Goal: Task Accomplishment & Management: Complete application form

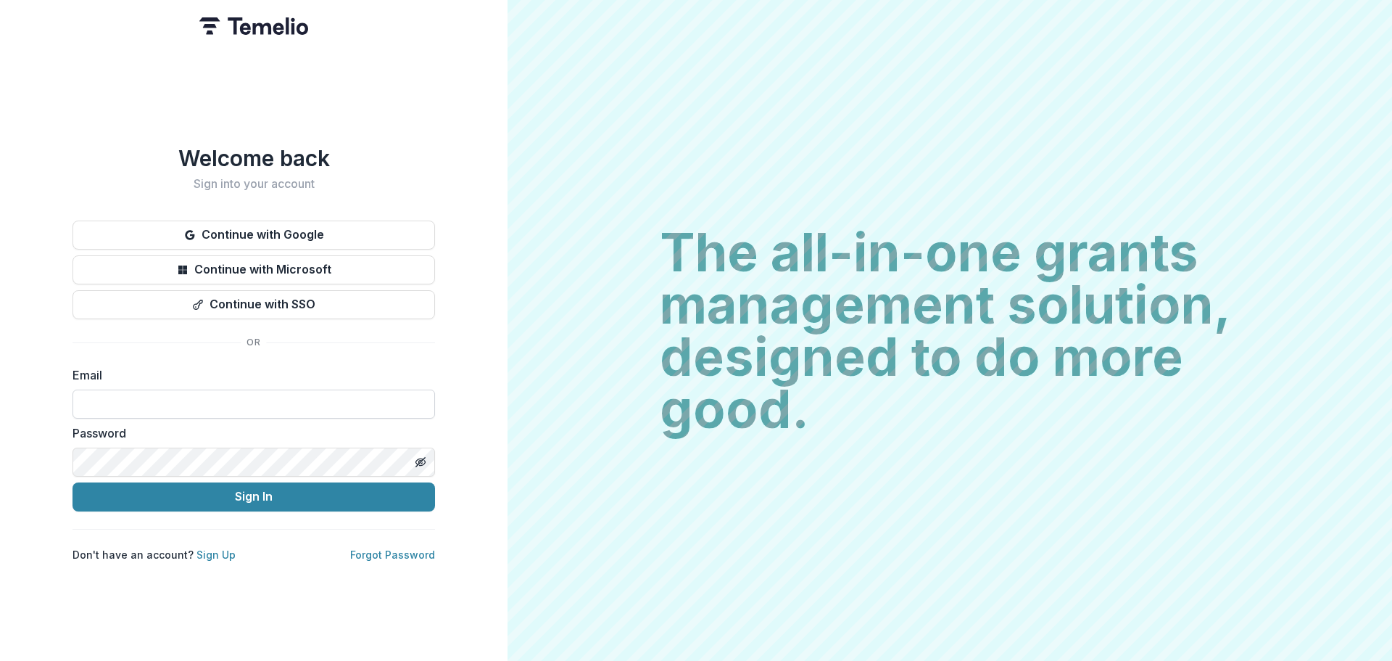
click at [250, 410] on input at bounding box center [254, 403] width 363 height 29
type input "**********"
click at [415, 456] on icon "Toggle password visibility" at bounding box center [421, 462] width 12 height 12
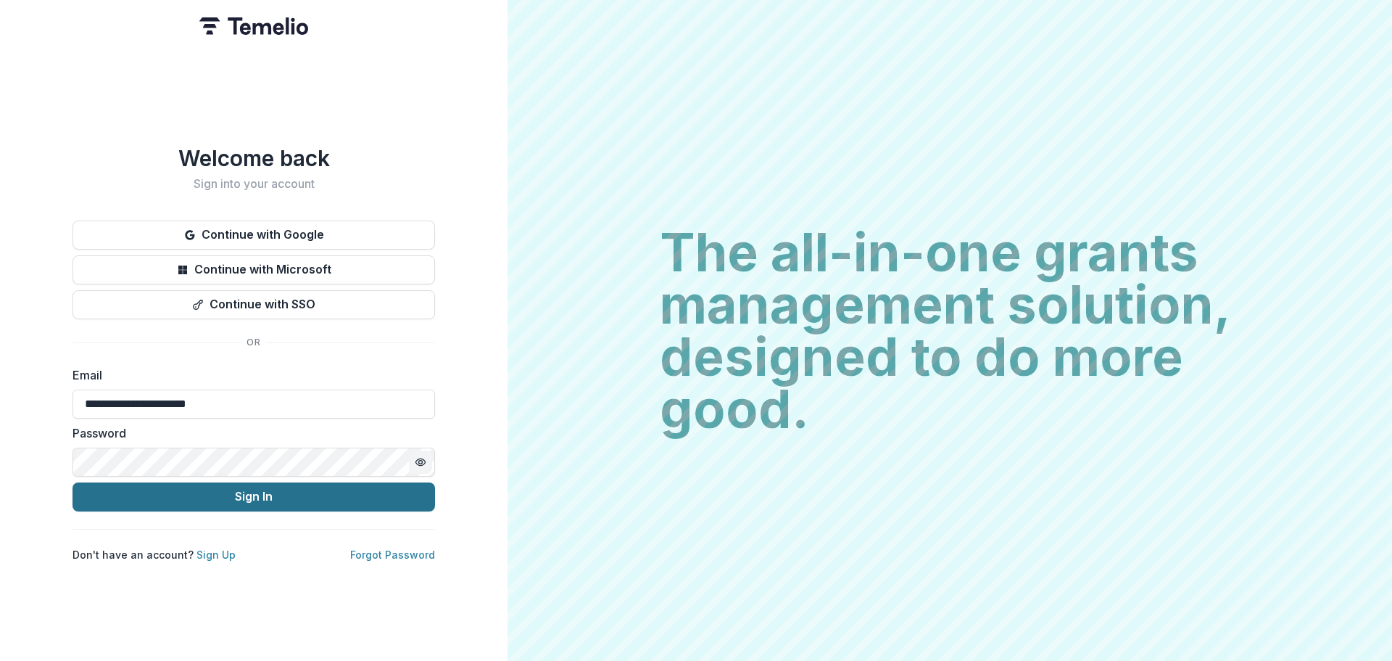
click at [307, 487] on button "Sign In" at bounding box center [254, 496] width 363 height 29
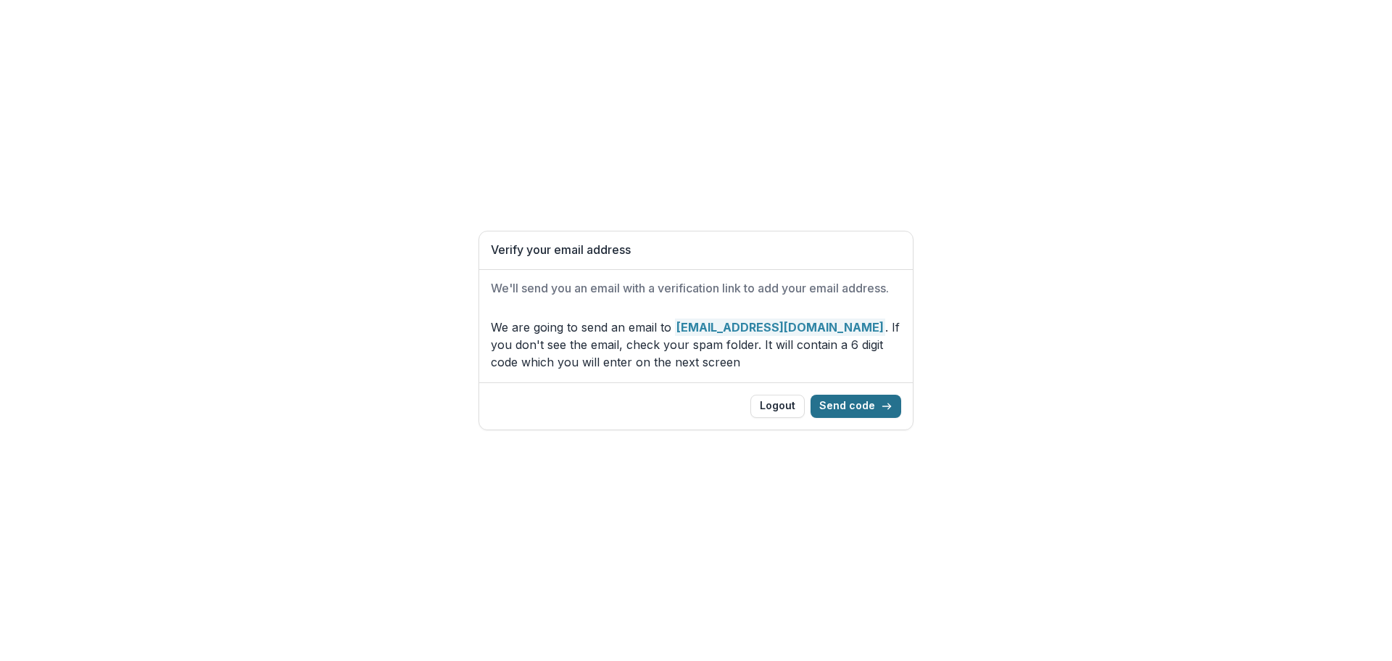
click at [880, 408] on button "Send code" at bounding box center [856, 405] width 91 height 23
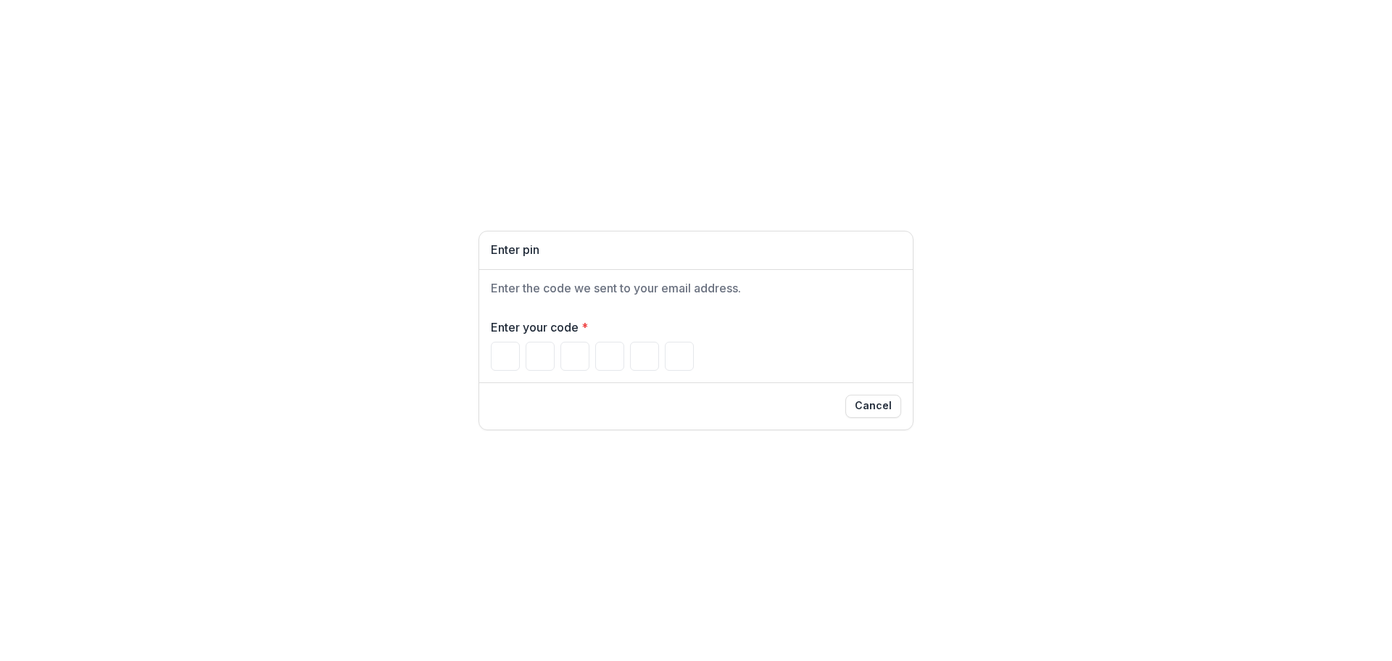
click at [556, 343] on div at bounding box center [696, 356] width 410 height 29
click at [569, 397] on div "Cancel" at bounding box center [696, 405] width 410 height 23
click at [560, 349] on input "Please enter your pin code" at bounding box center [574, 356] width 29 height 29
click at [499, 353] on input "Please enter your pin code" at bounding box center [505, 356] width 29 height 29
click at [504, 361] on input "Please enter your pin code" at bounding box center [505, 356] width 29 height 29
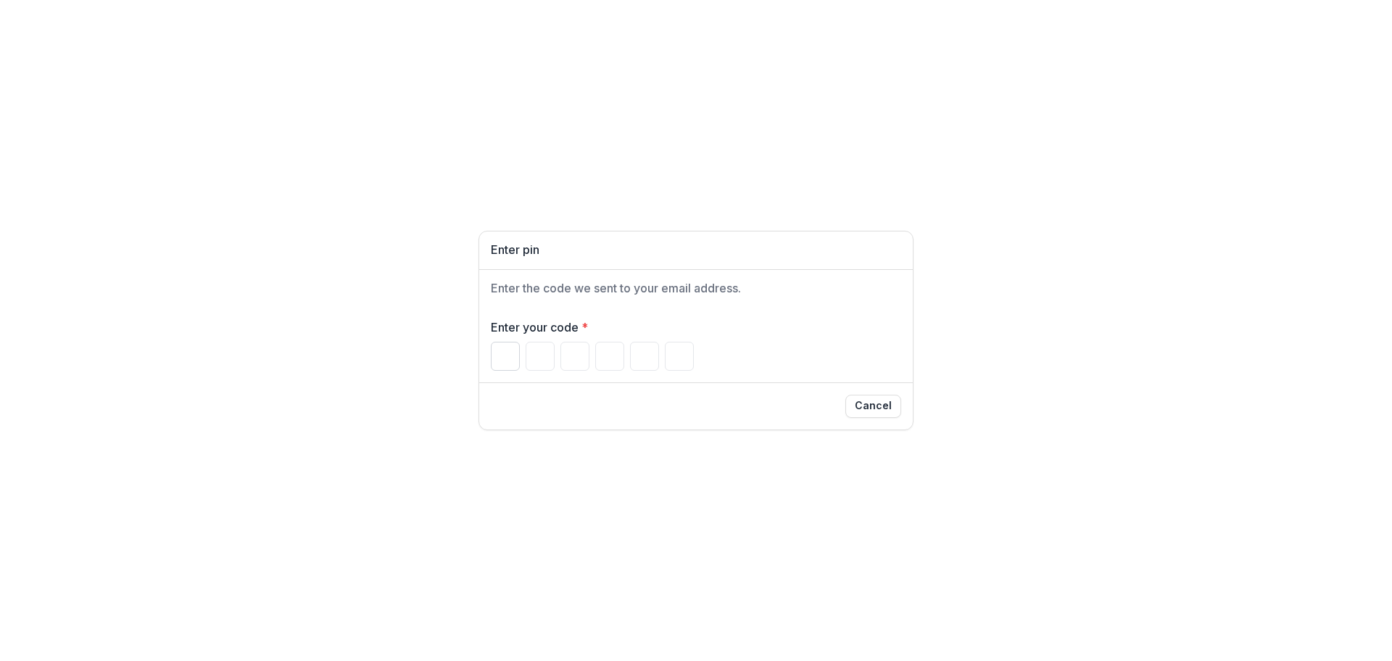
type input "*"
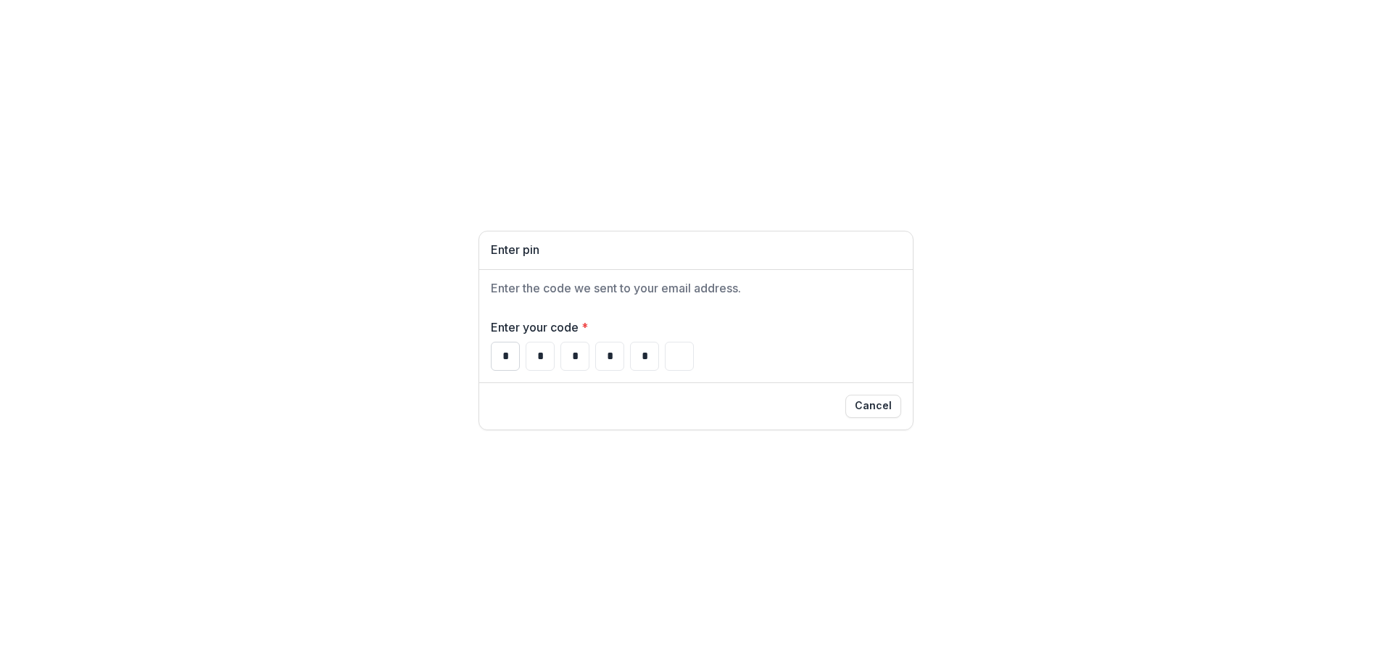
type input "*"
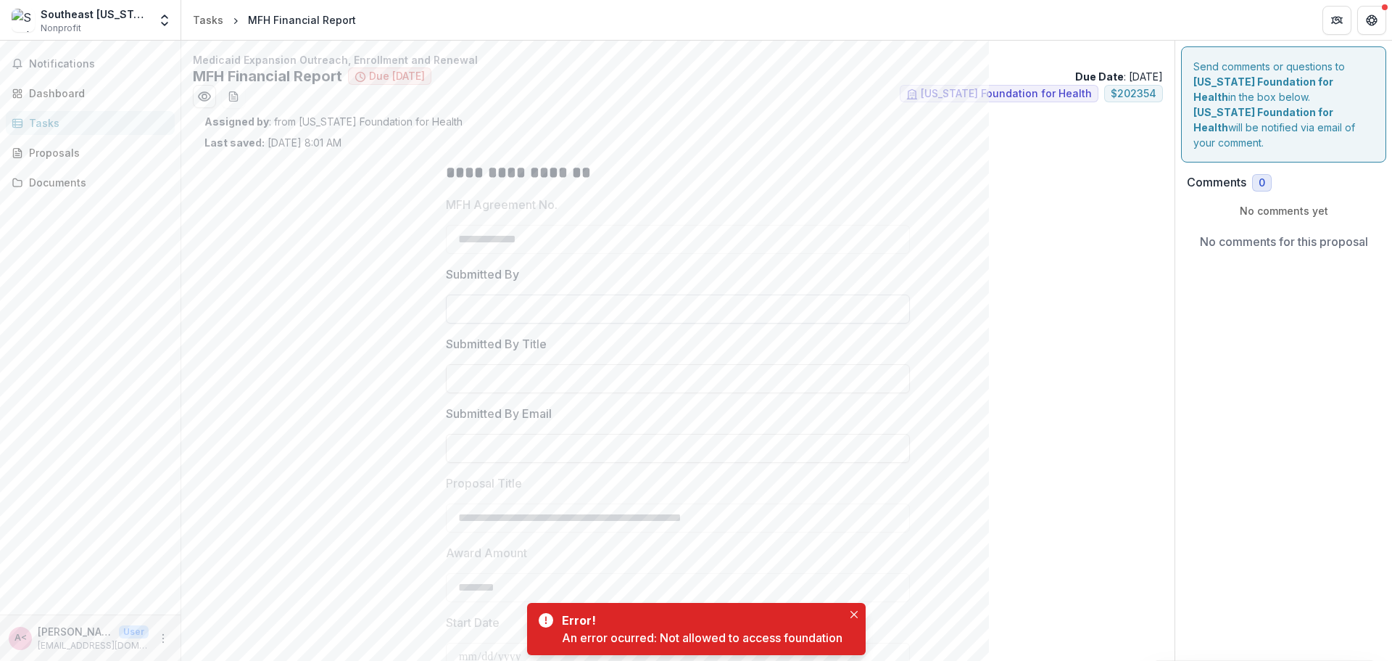
click at [520, 311] on input "Submitted By" at bounding box center [678, 308] width 464 height 29
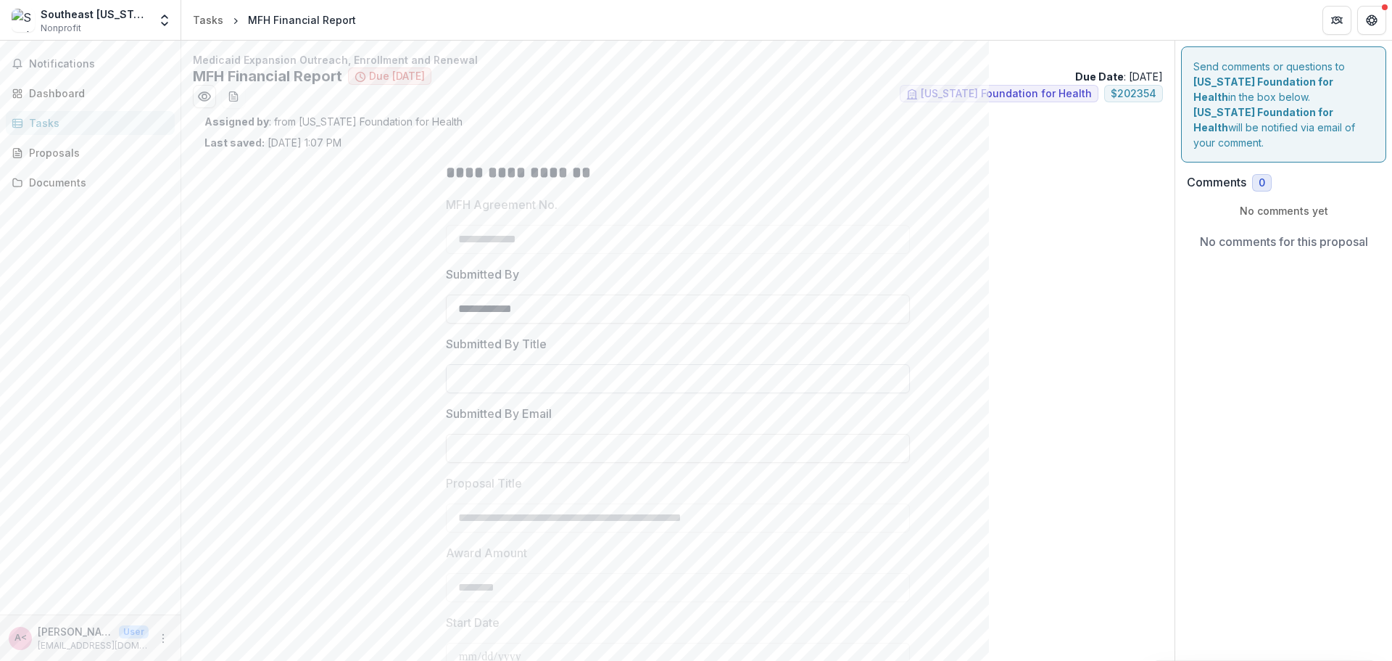
type input "**********"
click at [516, 370] on input "Submitted By Title" at bounding box center [678, 378] width 464 height 29
type input "**********"
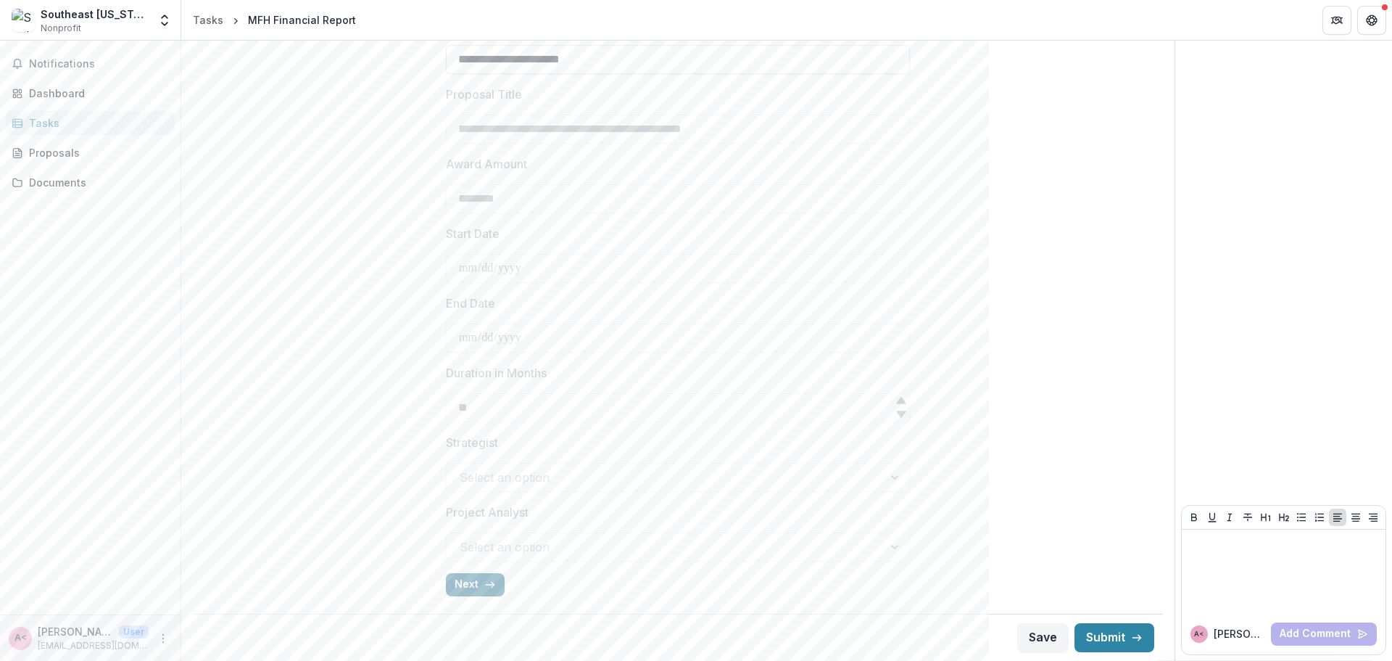
click at [468, 585] on button "Next" at bounding box center [475, 584] width 59 height 23
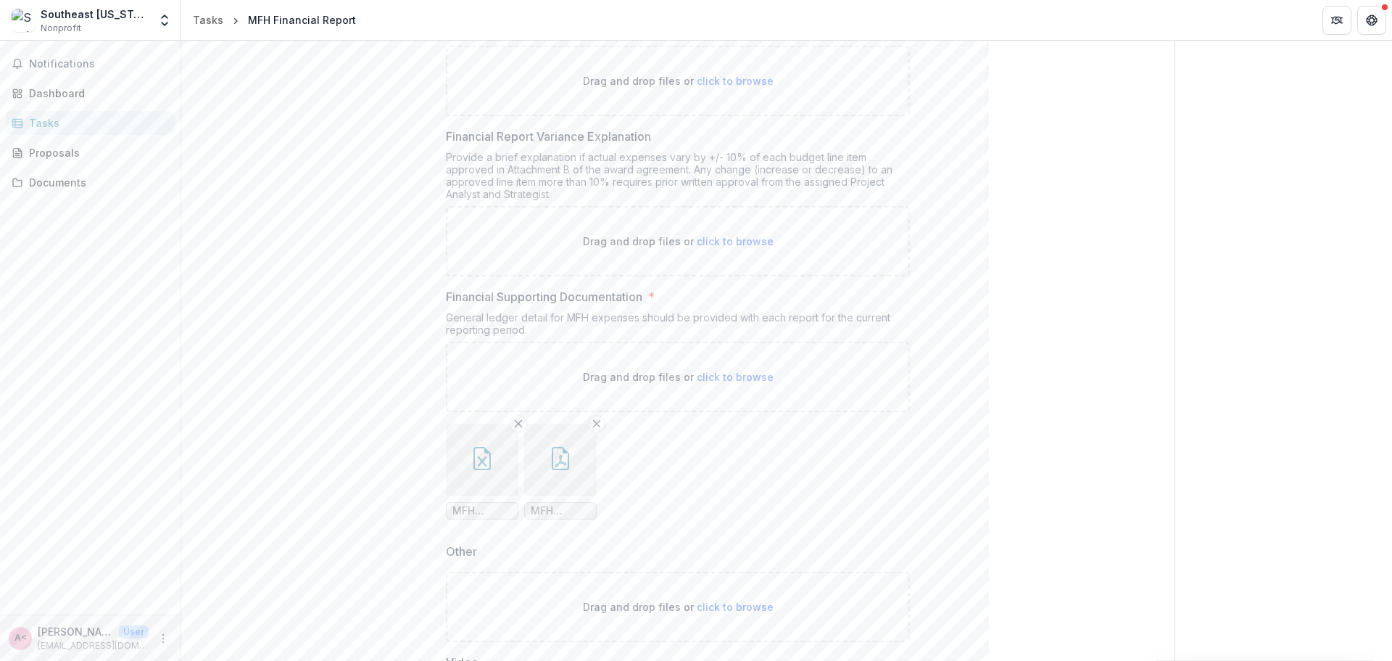
scroll to position [460, 0]
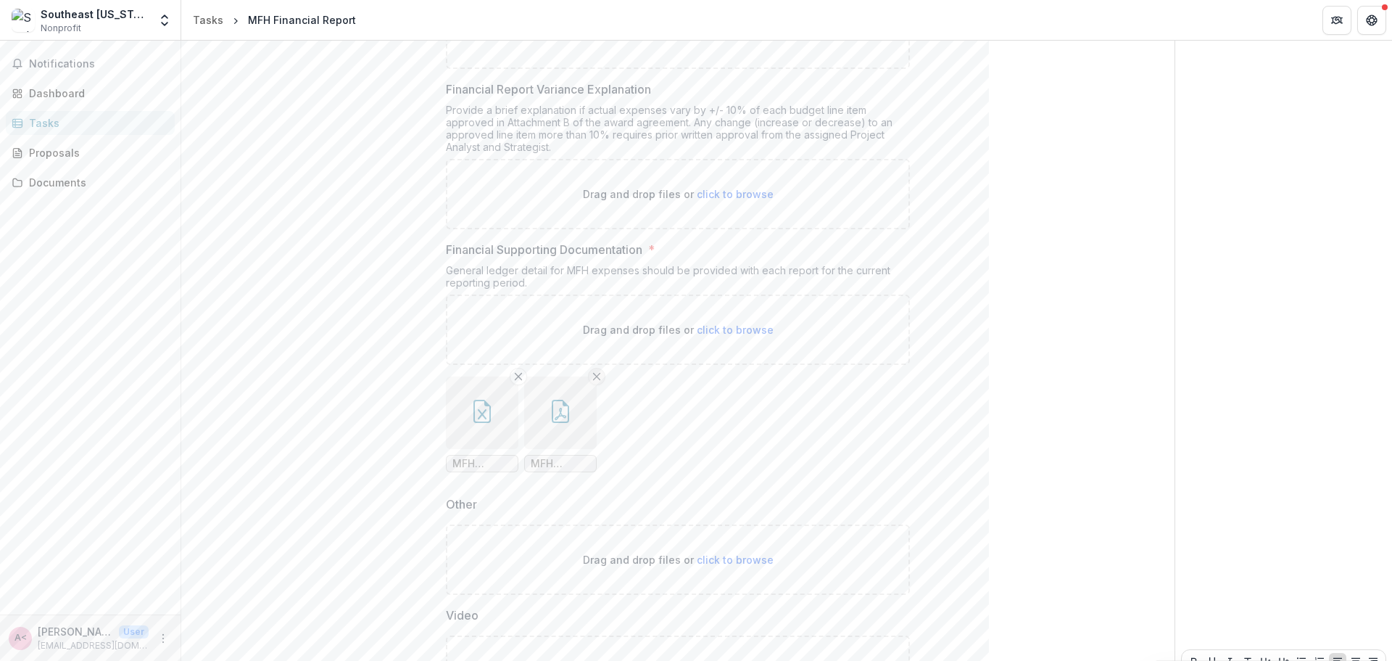
click at [513, 377] on icon "Remove File" at bounding box center [519, 377] width 12 height 12
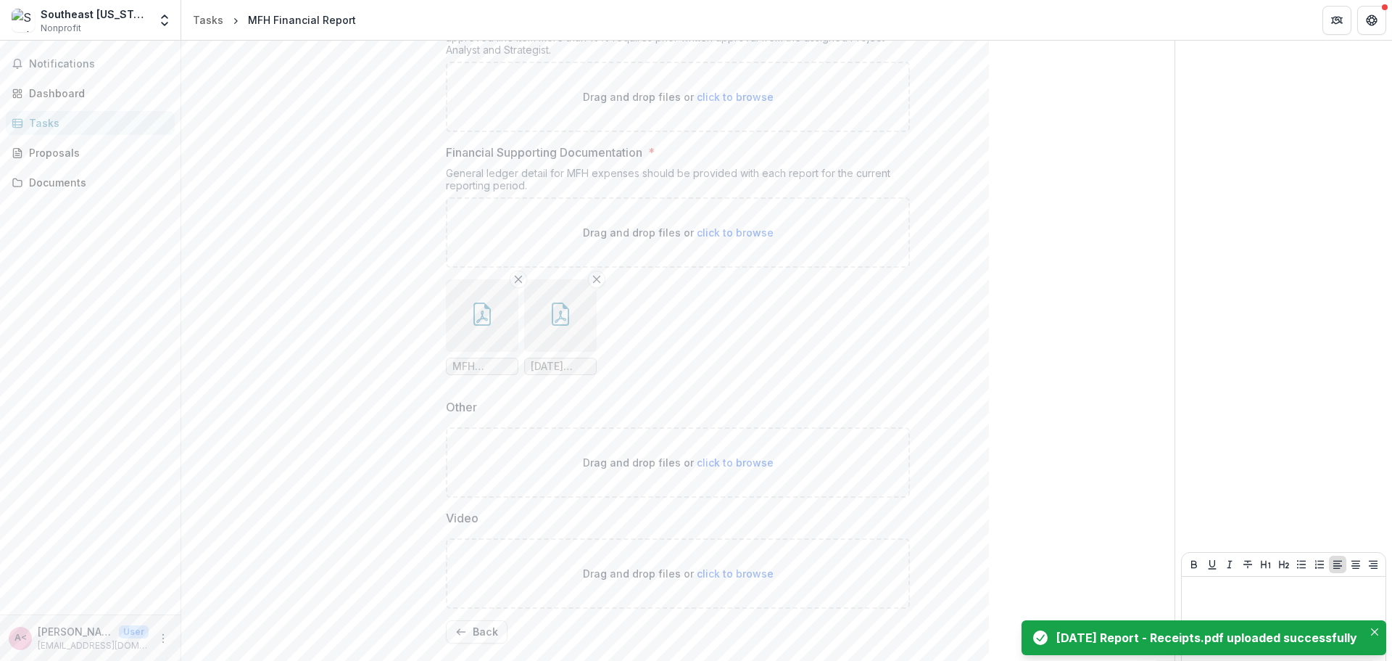
scroll to position [724, 0]
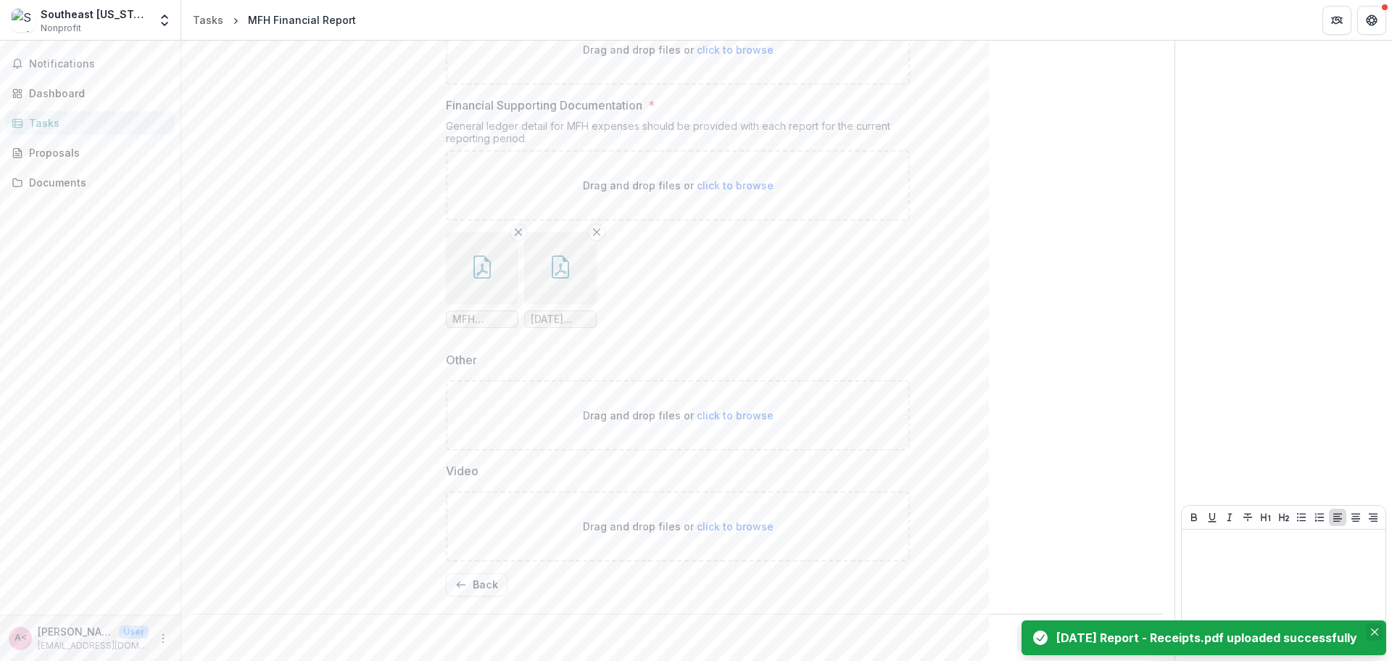
click at [1379, 629] on button "Close" at bounding box center [1374, 631] width 17 height 17
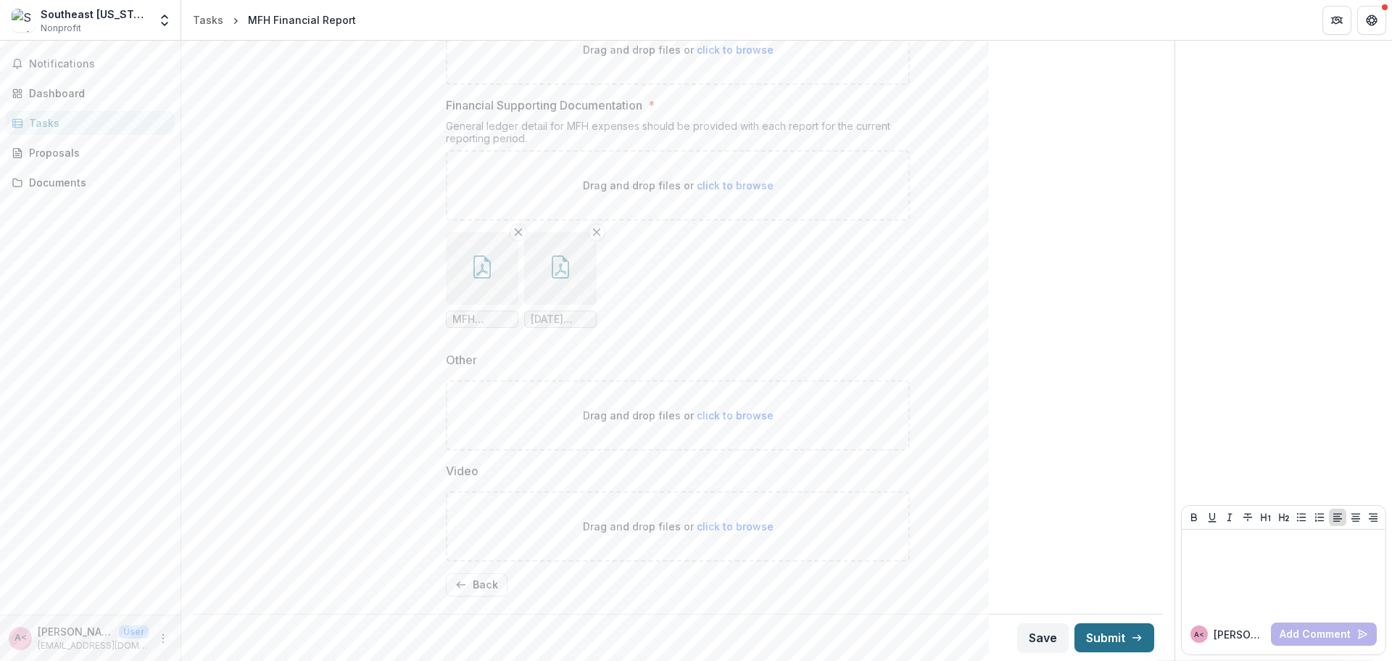
click at [1120, 634] on button "Submit" at bounding box center [1115, 637] width 80 height 29
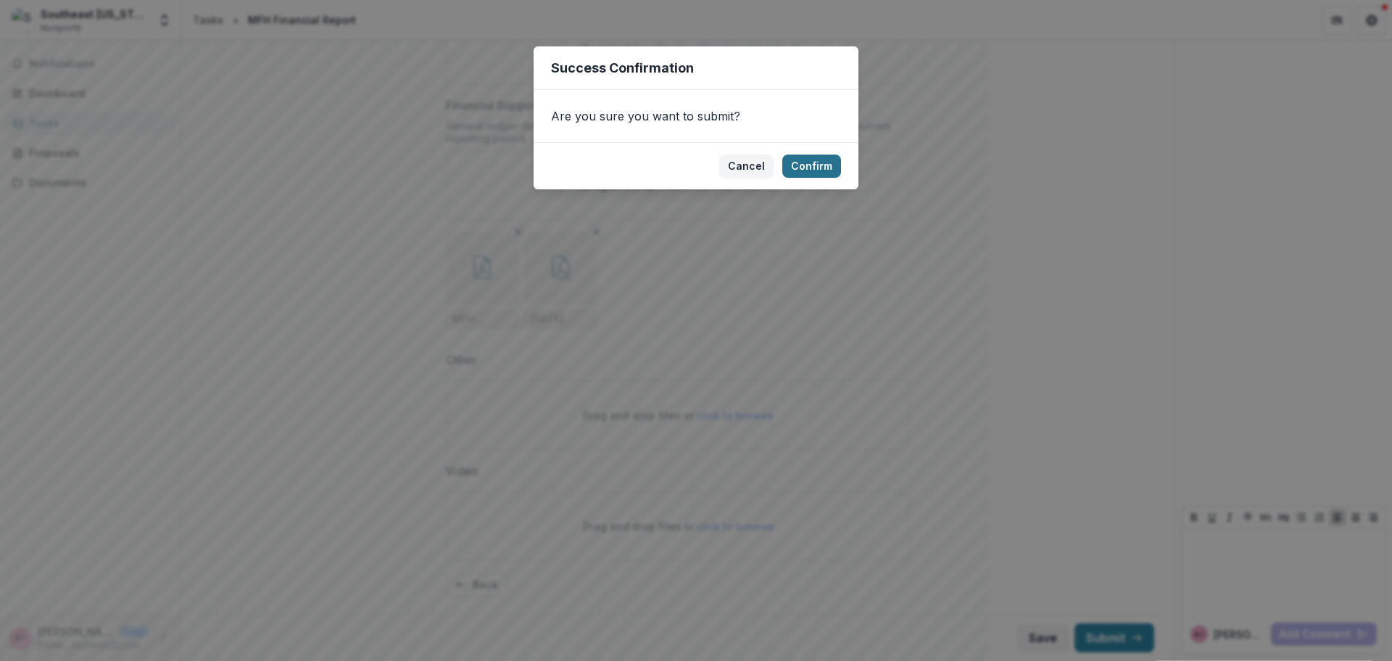
click at [803, 167] on button "Confirm" at bounding box center [811, 165] width 59 height 23
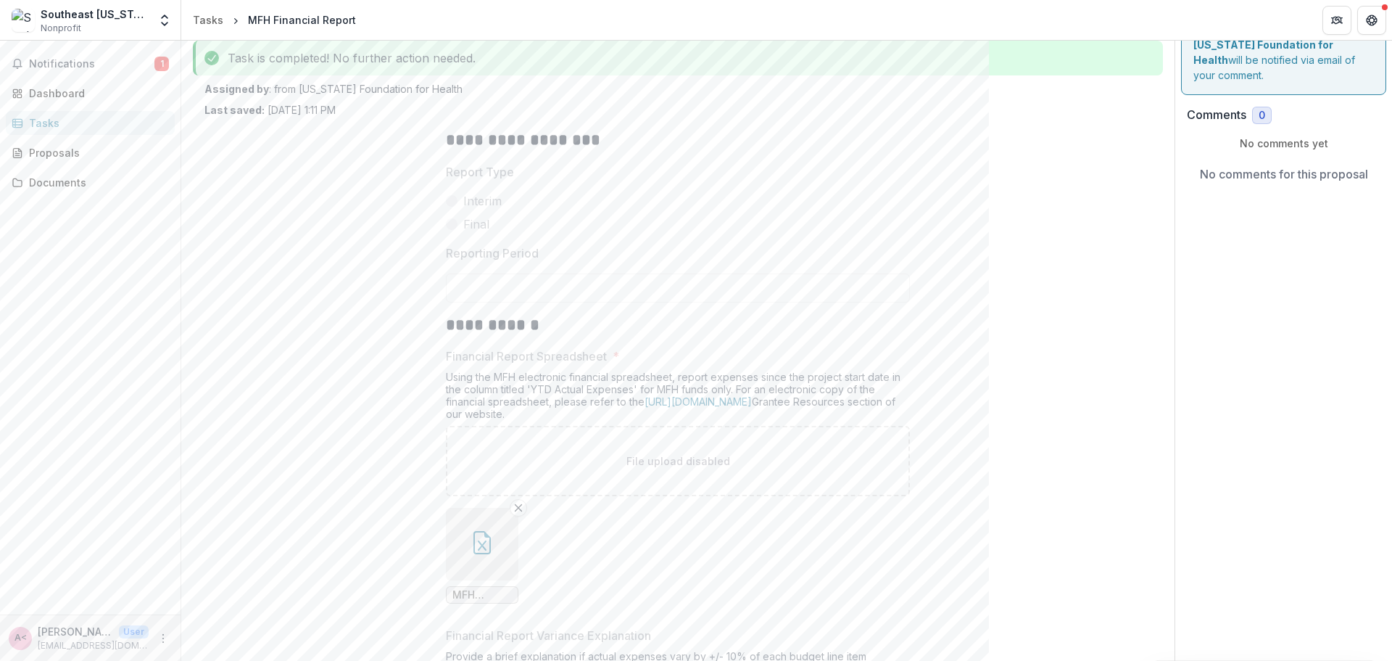
scroll to position [0, 0]
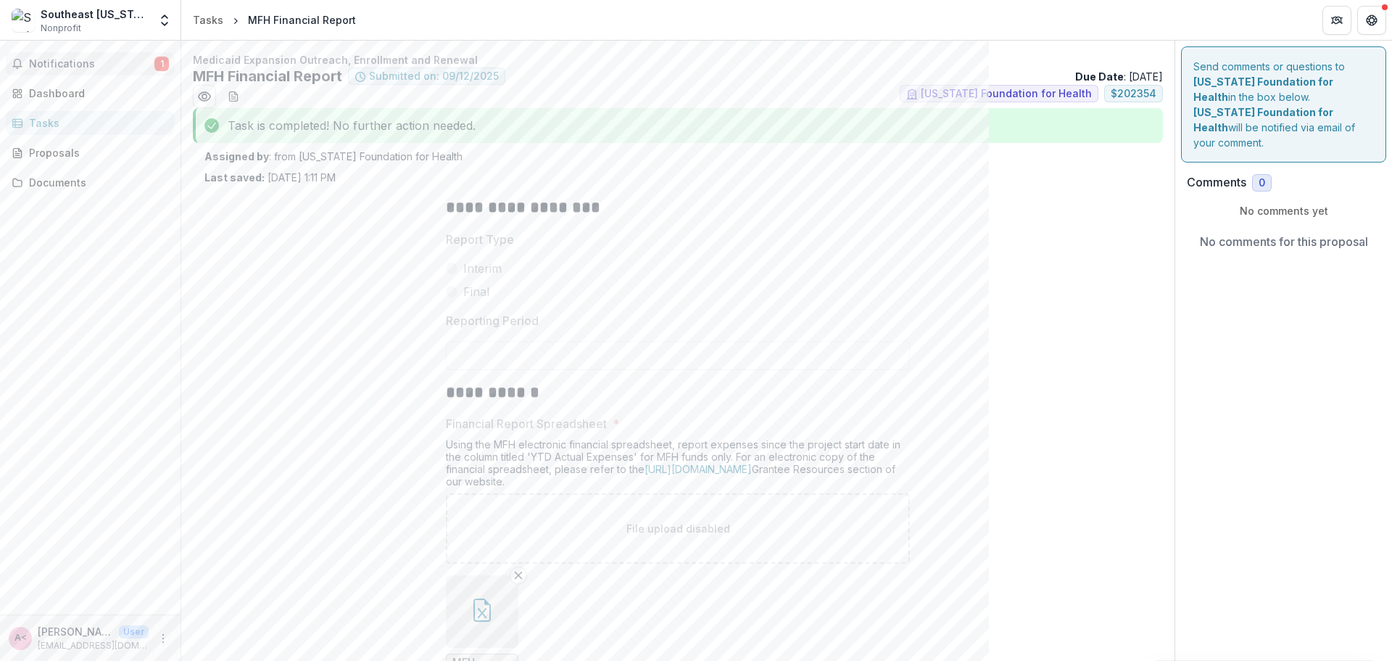
click at [65, 73] on button "Notifications 1" at bounding box center [90, 63] width 169 height 23
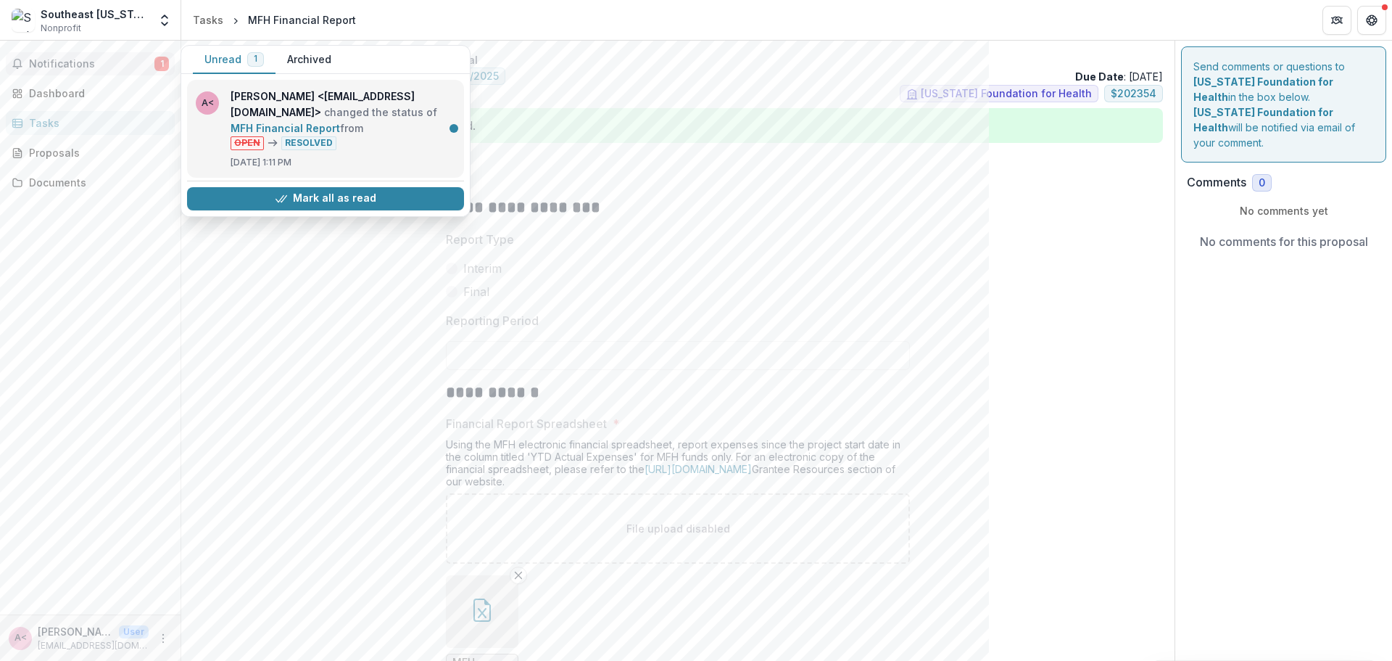
click at [332, 122] on link "MFH Financial Report" at bounding box center [285, 128] width 109 height 12
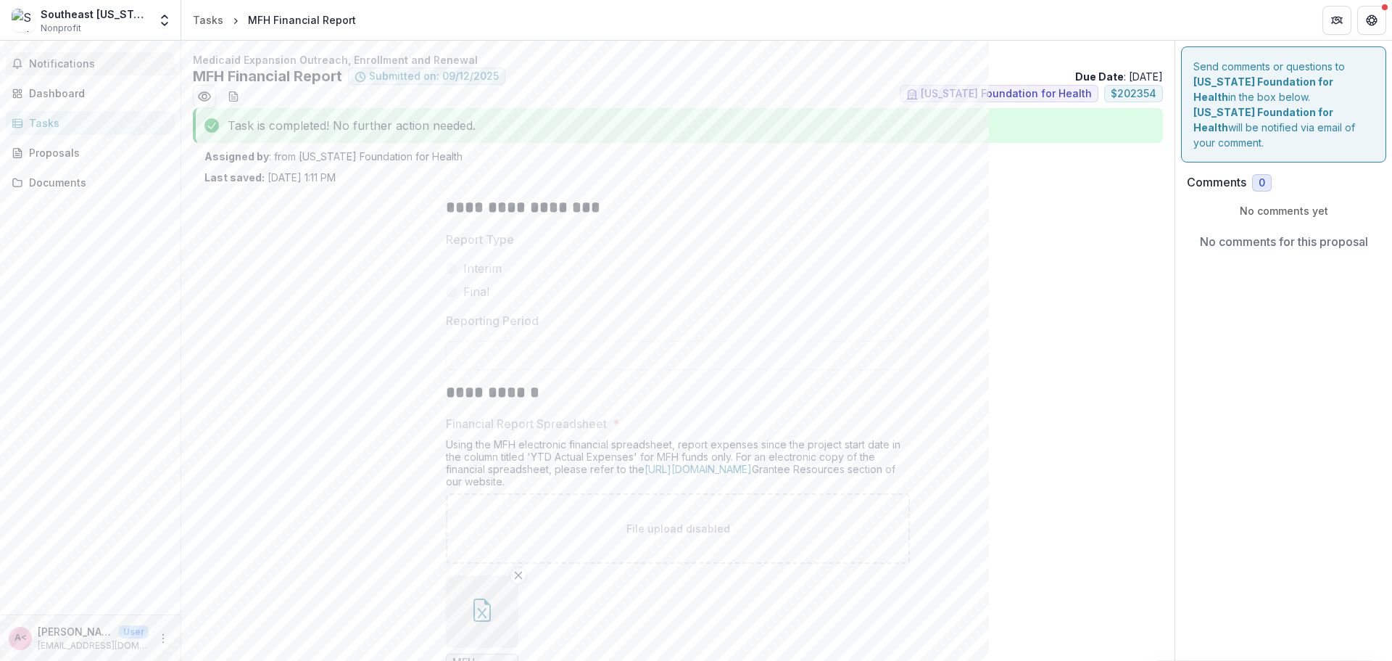
drag, startPoint x: 59, startPoint y: 61, endPoint x: 73, endPoint y: 66, distance: 15.4
click at [59, 61] on span "Notifications" at bounding box center [99, 64] width 140 height 12
click at [67, 90] on div "Dashboard" at bounding box center [96, 93] width 134 height 15
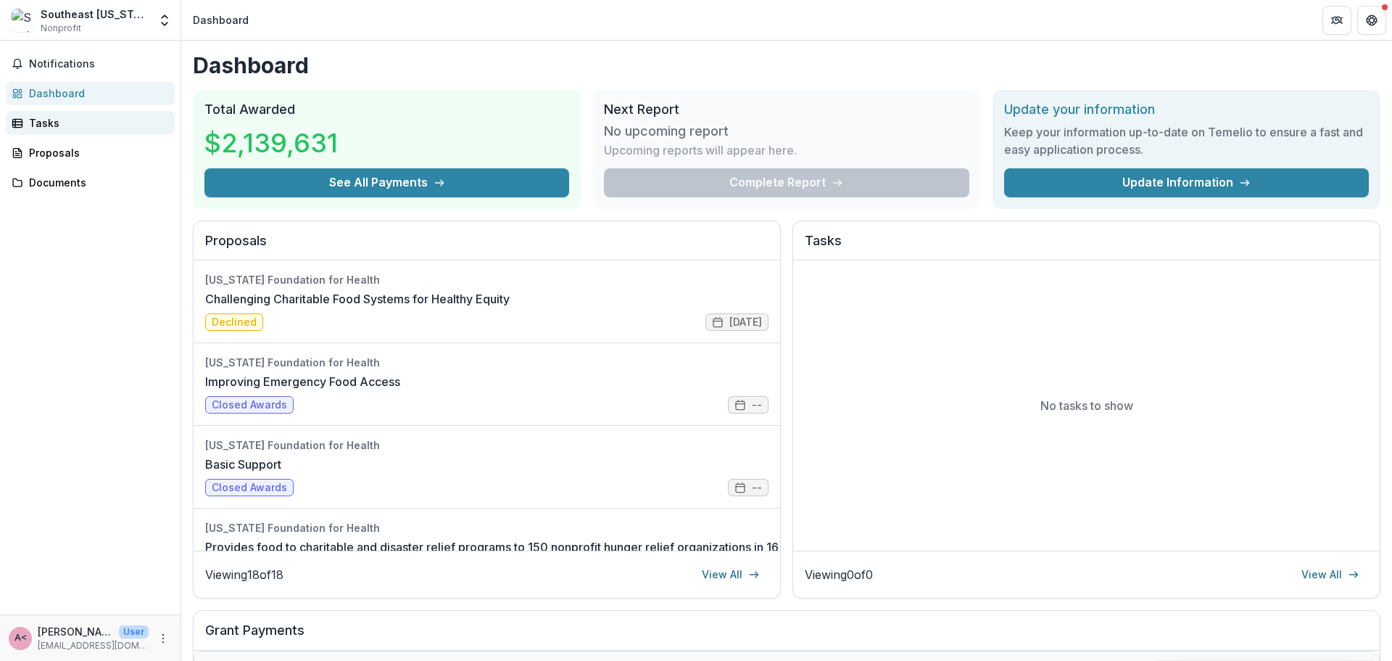
click at [39, 128] on div "Tasks" at bounding box center [96, 122] width 134 height 15
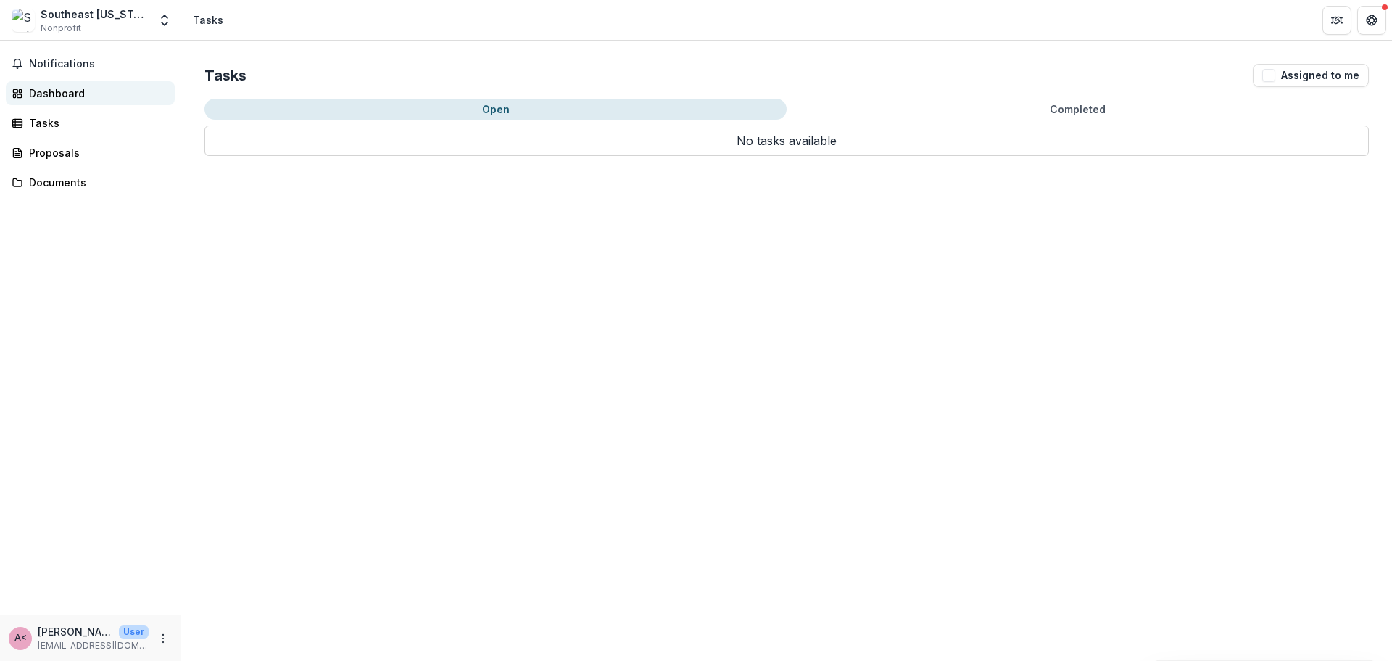
click at [41, 91] on div "Dashboard" at bounding box center [96, 93] width 134 height 15
